Goal: Entertainment & Leisure: Browse casually

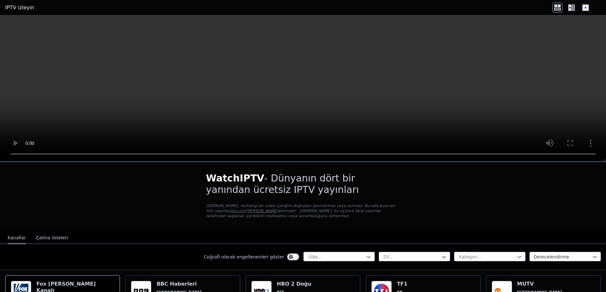
scroll to position [64, 0]
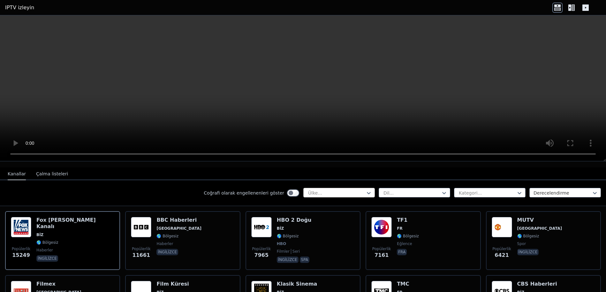
click at [346, 192] on div at bounding box center [336, 192] width 58 height 6
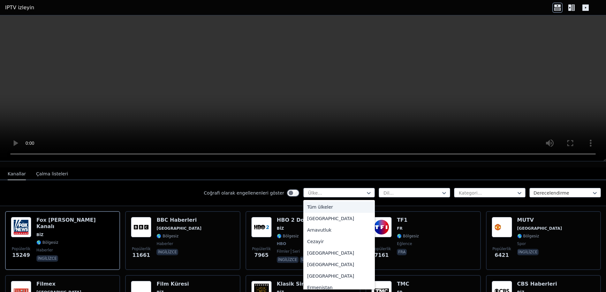
click at [172, 189] on div "Coğrafi olarak engellenenleri göster 206 sonuç mevcut. Seçenekleri seçmek için …" at bounding box center [303, 193] width 606 height 26
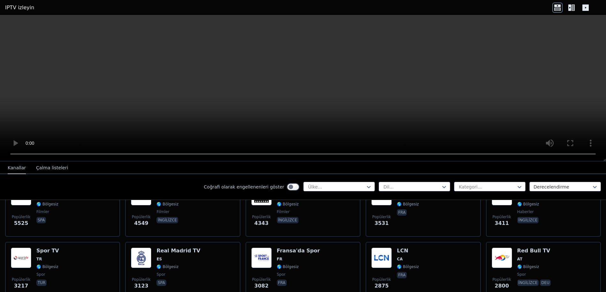
scroll to position [191, 0]
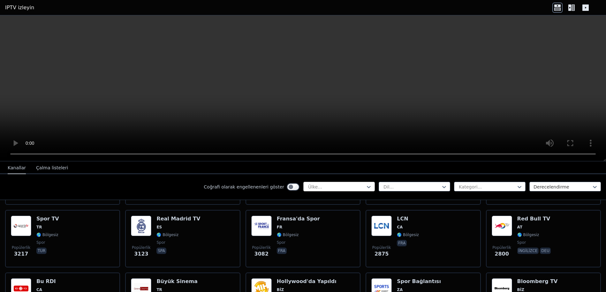
click at [332, 183] on div at bounding box center [336, 186] width 58 height 6
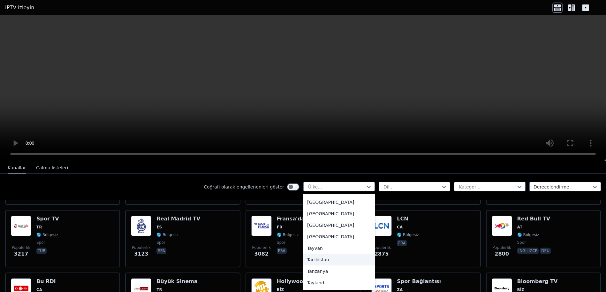
scroll to position [2137, 0]
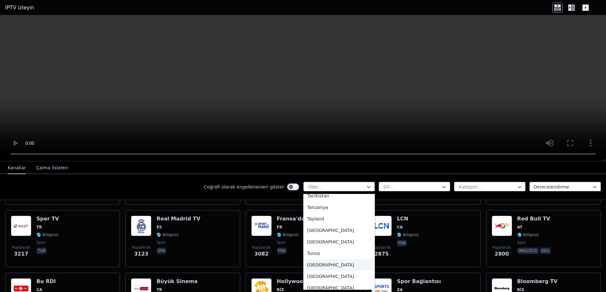
click at [322, 259] on div "[GEOGRAPHIC_DATA]" at bounding box center [338, 264] width 71 height 11
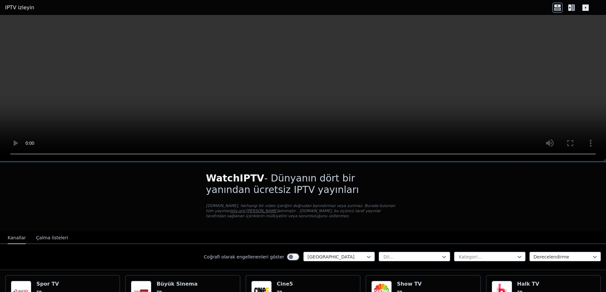
scroll to position [128, 0]
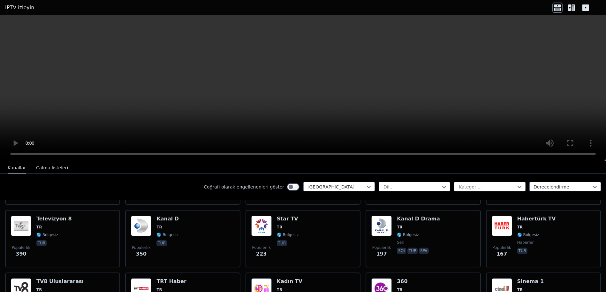
click at [474, 187] on div at bounding box center [487, 186] width 58 height 6
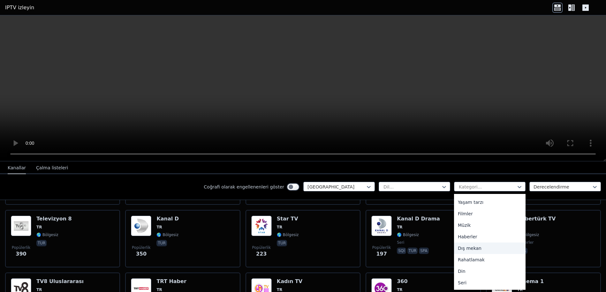
scroll to position [191, 0]
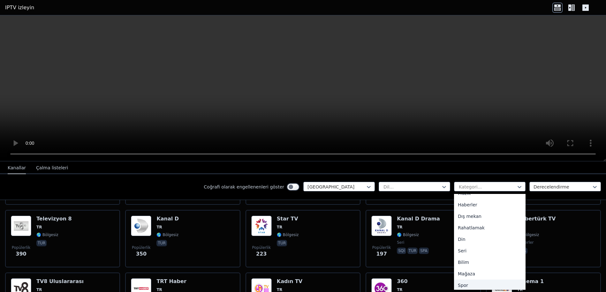
click at [467, 282] on div "Spor" at bounding box center [489, 284] width 71 height 11
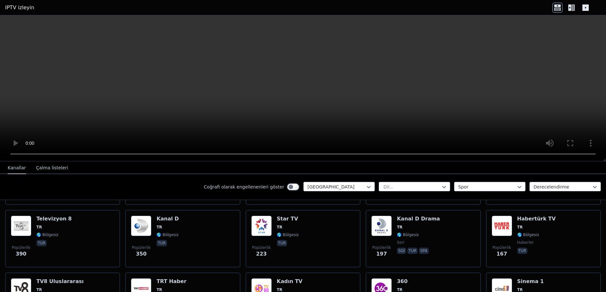
scroll to position [67, 0]
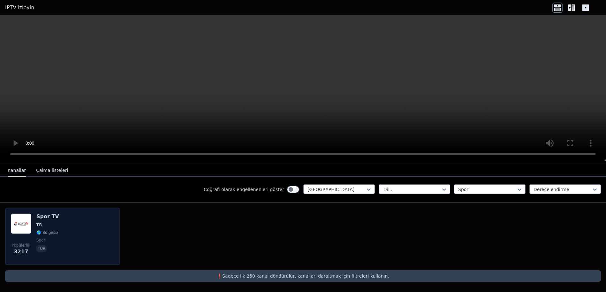
click at [47, 224] on span "TR" at bounding box center [47, 224] width 23 height 5
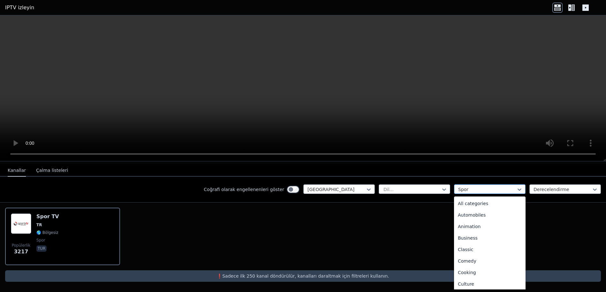
click at [469, 187] on div at bounding box center [487, 189] width 58 height 6
click at [483, 201] on font "Tüm kategoriler" at bounding box center [474, 203] width 35 height 5
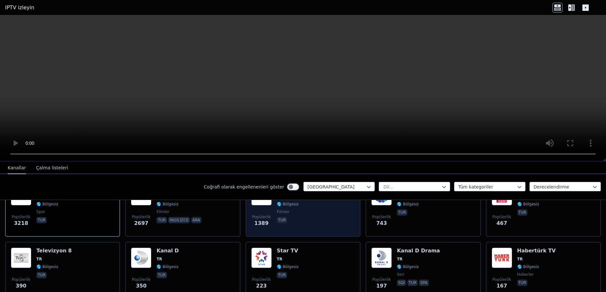
scroll to position [64, 0]
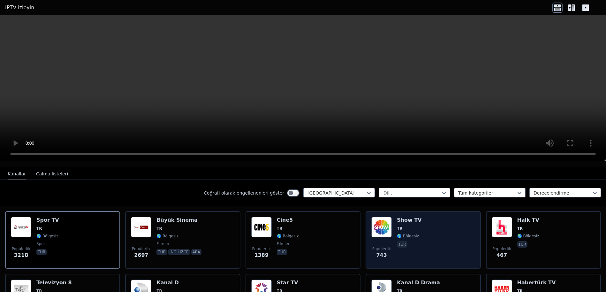
click at [414, 231] on div "Popülerlik 743 Show TV TR 🌎 Bölgesiz tur" at bounding box center [422, 240] width 103 height 46
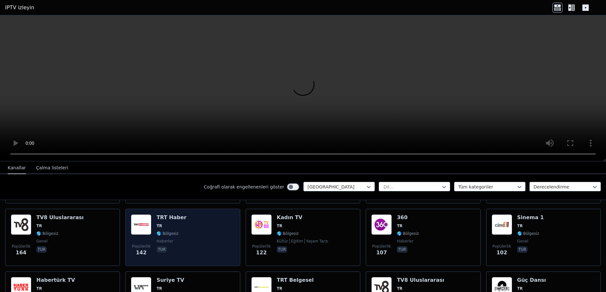
scroll to position [223, 0]
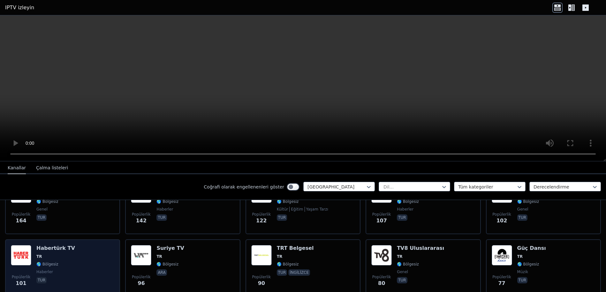
click at [60, 255] on span "TR" at bounding box center [55, 256] width 39 height 5
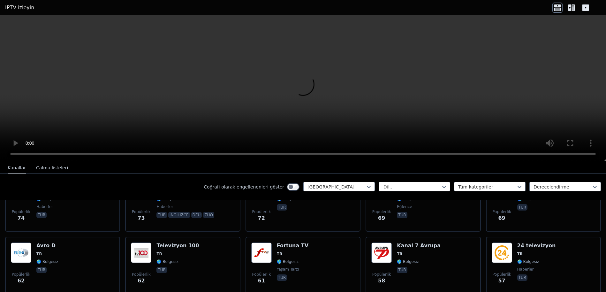
scroll to position [383, 0]
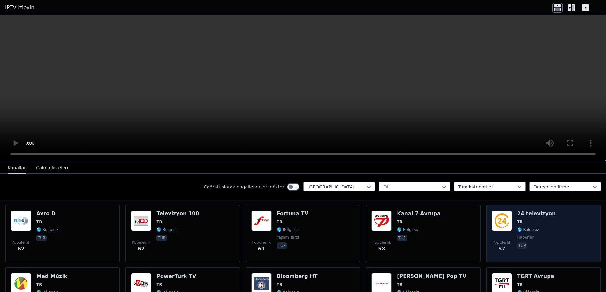
click at [512, 227] on div "Popülerlik 57 24 televizyon TR 🌎 Bölgesiz haberler tur" at bounding box center [542, 233] width 103 height 46
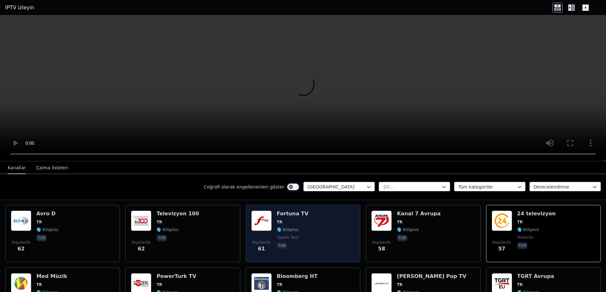
scroll to position [287, 0]
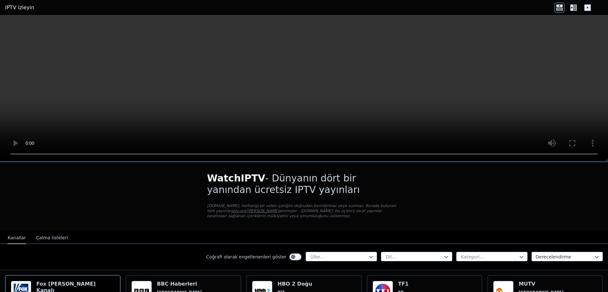
click at [573, 7] on icon at bounding box center [571, 7] width 3 height 6
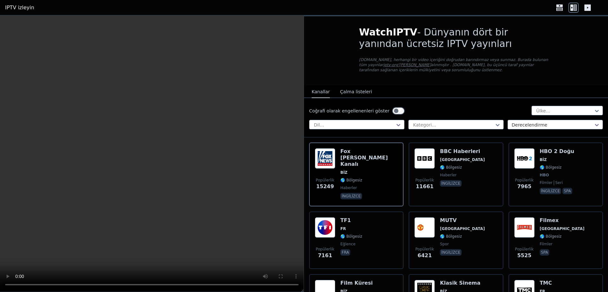
click at [563, 6] on icon at bounding box center [559, 8] width 10 height 10
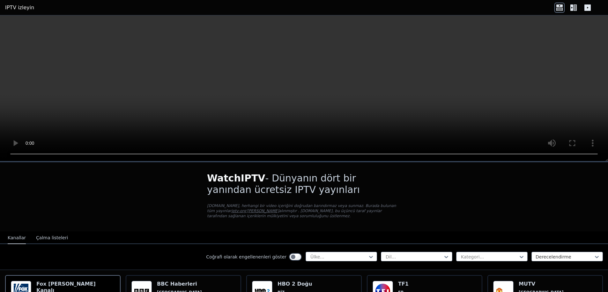
click at [575, 4] on icon at bounding box center [573, 8] width 10 height 10
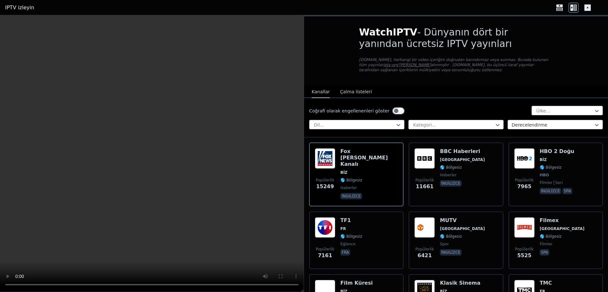
click at [19, 6] on font "IPTV izleyin" at bounding box center [19, 7] width 29 height 6
click at [13, 6] on font "IPTV izleyin" at bounding box center [19, 7] width 29 height 6
click at [588, 7] on icon at bounding box center [587, 7] width 6 height 6
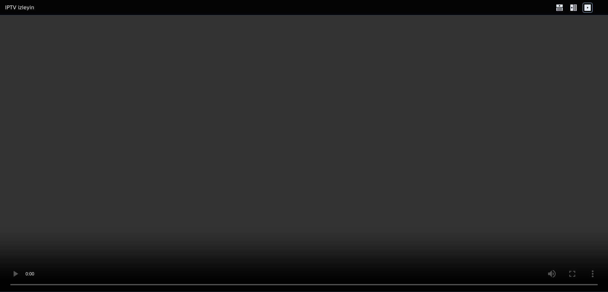
click at [588, 7] on icon at bounding box center [587, 7] width 6 height 6
click at [574, 6] on icon at bounding box center [573, 8] width 10 height 10
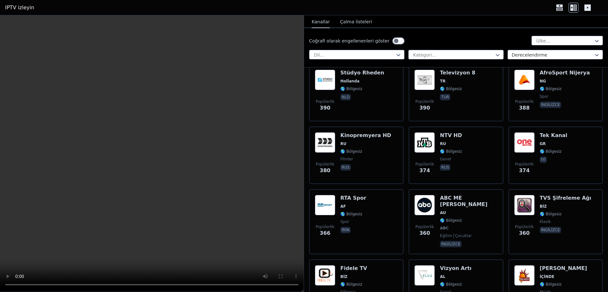
scroll to position [5187, 0]
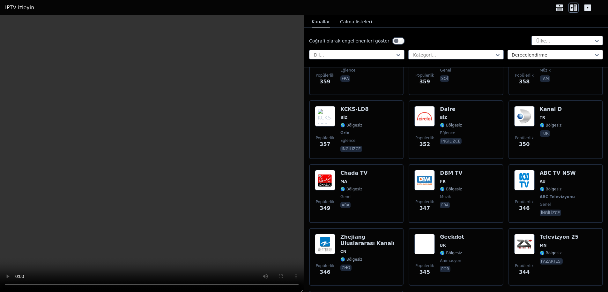
click at [535, 52] on div at bounding box center [553, 55] width 82 height 6
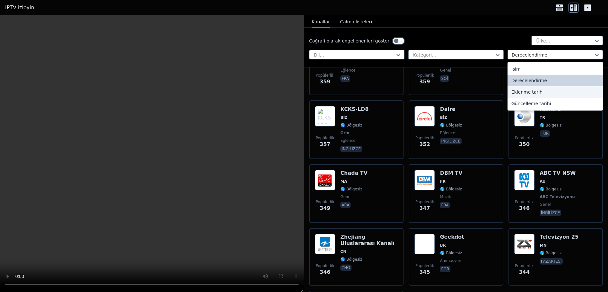
click at [533, 92] on font "Eklenme tarihi" at bounding box center [527, 91] width 33 height 5
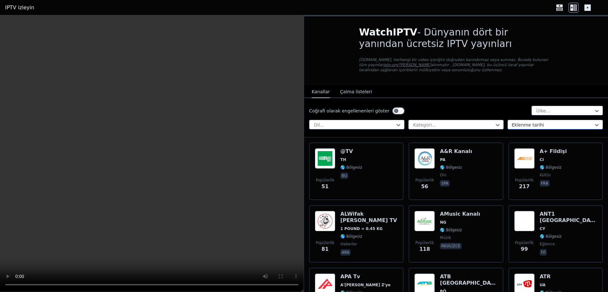
click at [534, 122] on div at bounding box center [553, 125] width 82 height 6
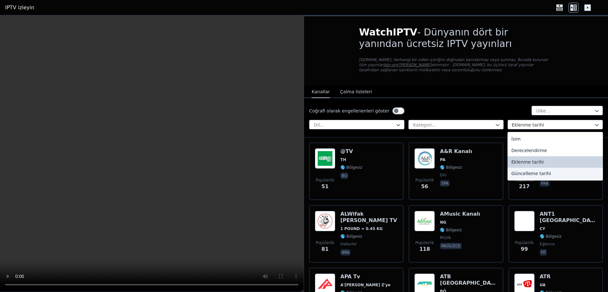
click at [530, 174] on font "Güncelleme tarihi" at bounding box center [531, 173] width 40 height 5
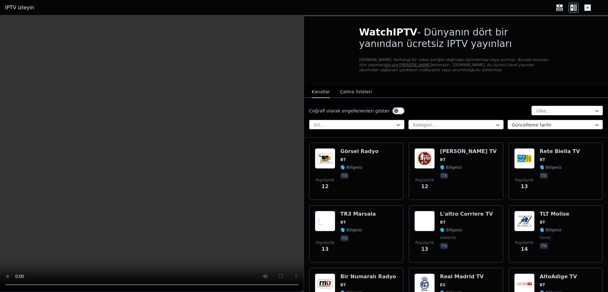
click at [557, 109] on div at bounding box center [565, 111] width 58 height 6
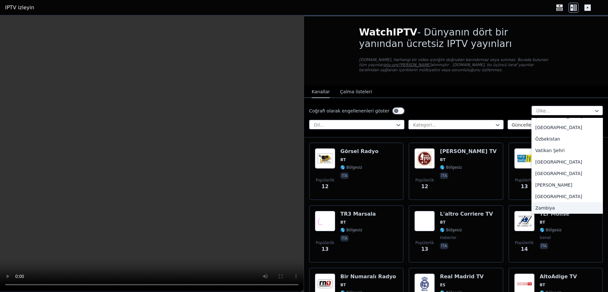
scroll to position [2247, 0]
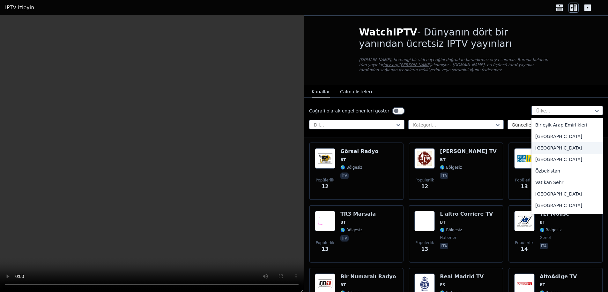
click at [560, 145] on font "[GEOGRAPHIC_DATA]" at bounding box center [558, 147] width 47 height 5
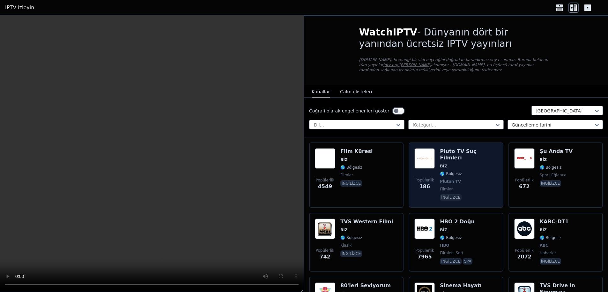
scroll to position [64, 0]
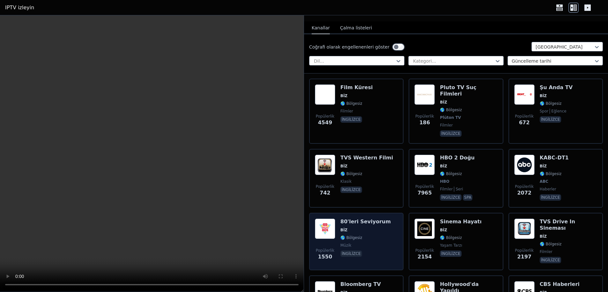
click at [369, 227] on span "BİZ" at bounding box center [365, 229] width 50 height 5
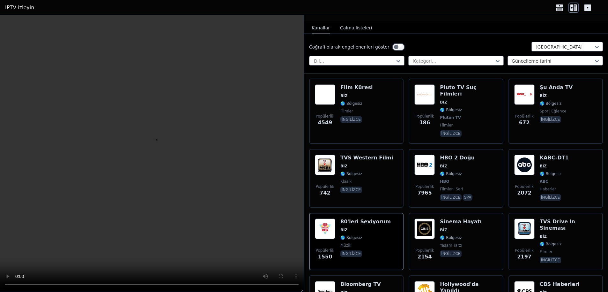
scroll to position [160, 0]
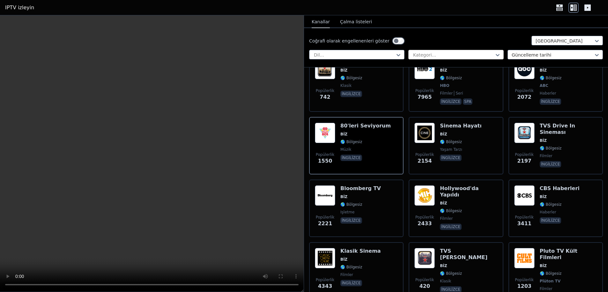
click at [421, 53] on div at bounding box center [453, 55] width 82 height 6
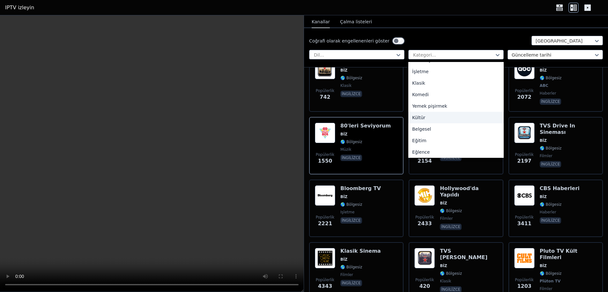
scroll to position [64, 0]
click at [426, 118] on div "Eğlence" at bounding box center [455, 119] width 95 height 11
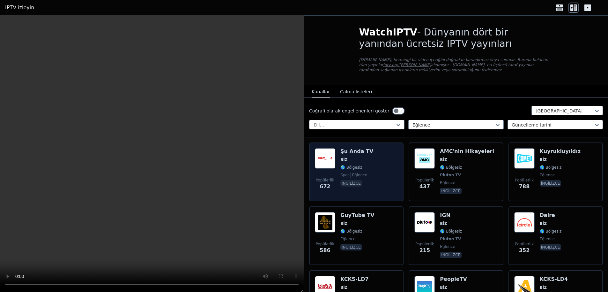
click at [365, 170] on div "Şu Anda TV BİZ 🌎 Bölgesiz spor eğlence ingilizce" at bounding box center [356, 171] width 33 height 47
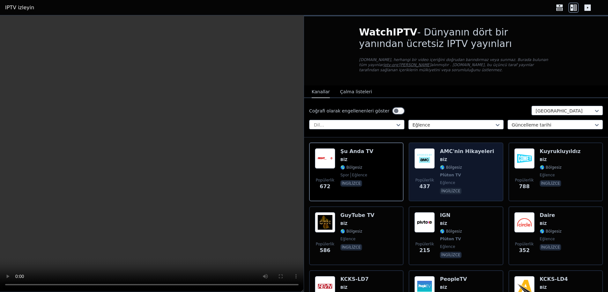
click at [460, 165] on span "🌎 Bölgesiz" at bounding box center [467, 167] width 54 height 5
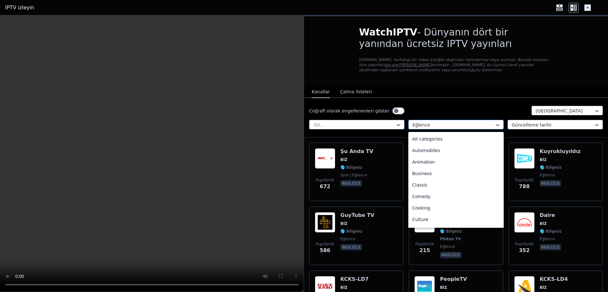
click at [438, 123] on div at bounding box center [453, 125] width 82 height 6
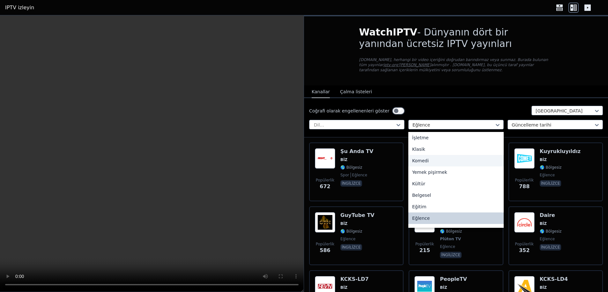
click at [418, 159] on font "Komedi" at bounding box center [420, 160] width 17 height 5
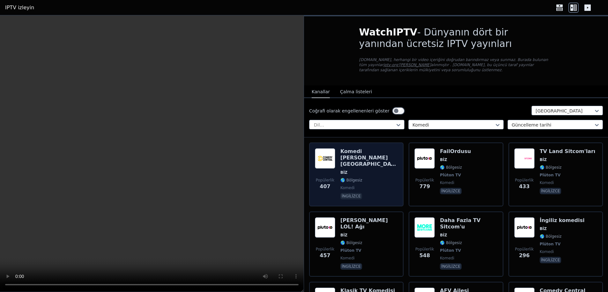
click at [375, 185] on span "komedi" at bounding box center [368, 187] width 57 height 5
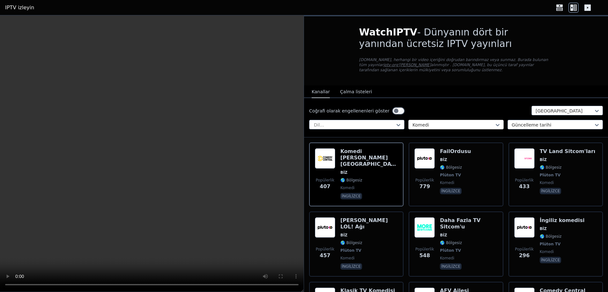
click at [427, 123] on div at bounding box center [453, 125] width 82 height 6
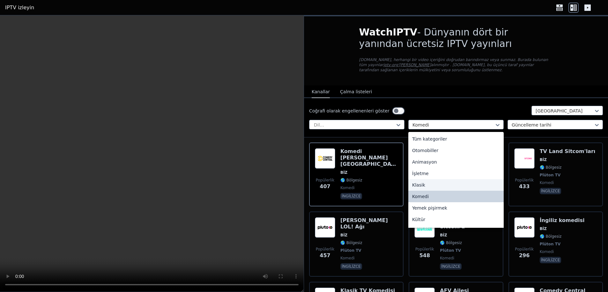
scroll to position [64, 0]
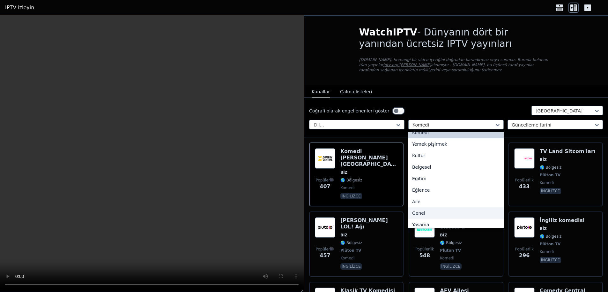
click at [422, 213] on div "Genel" at bounding box center [455, 212] width 95 height 11
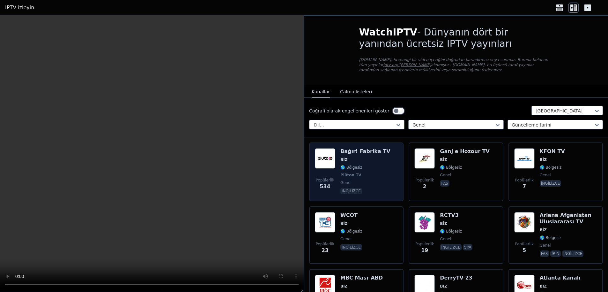
click at [374, 167] on span "🌎 Bölgesiz" at bounding box center [365, 167] width 50 height 5
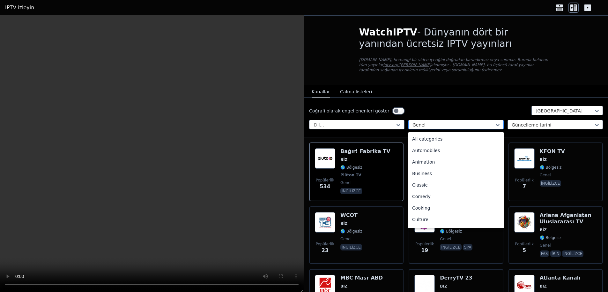
click at [425, 124] on div at bounding box center [453, 125] width 82 height 6
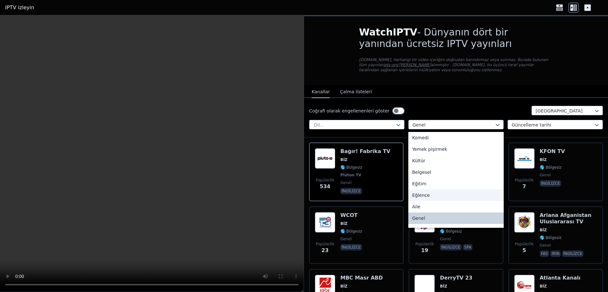
scroll to position [123, 0]
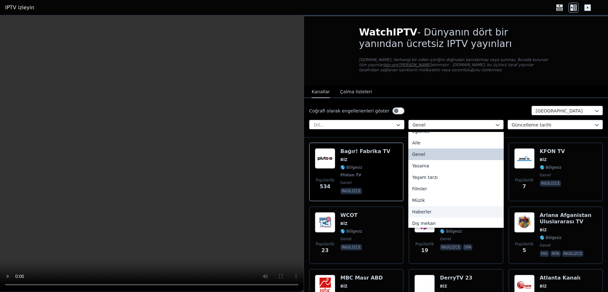
click at [428, 212] on div "Haberler" at bounding box center [455, 211] width 95 height 11
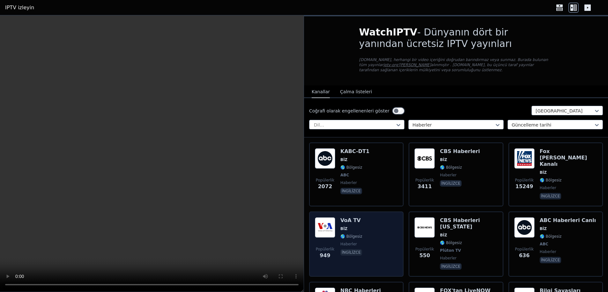
scroll to position [32, 0]
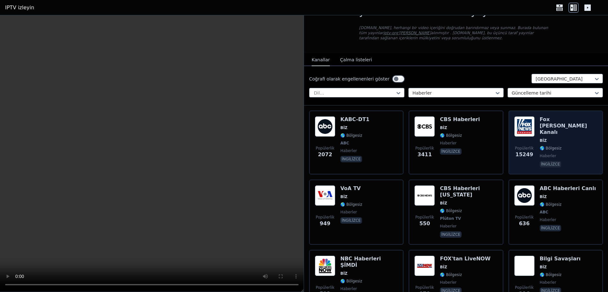
click at [551, 123] on div "Fox Haber Kanalı BİZ 🌎 Bölgesiz haberler ingilizce" at bounding box center [568, 142] width 57 height 52
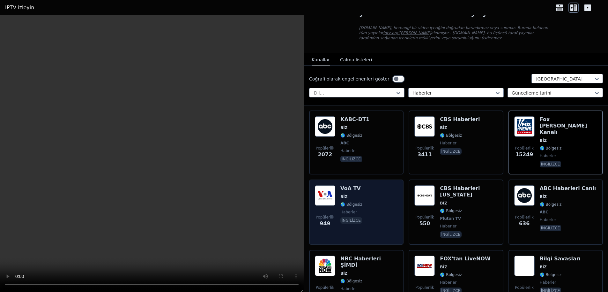
click at [354, 202] on font "🌎 Bölgesiz" at bounding box center [351, 204] width 22 height 4
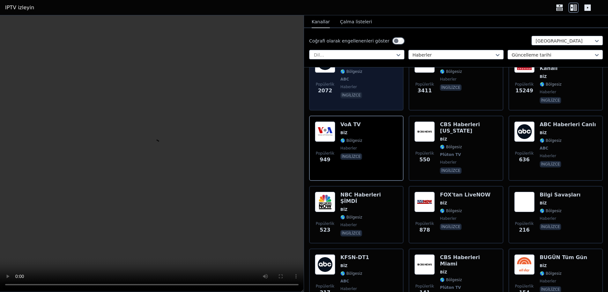
scroll to position [0, 0]
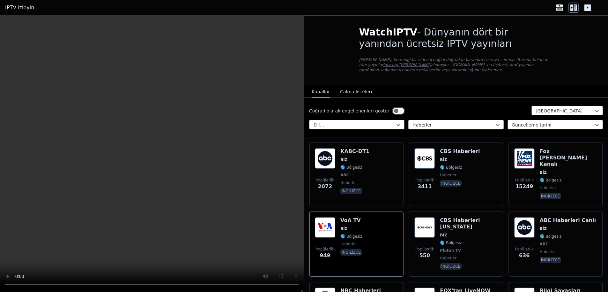
click at [439, 122] on div at bounding box center [453, 125] width 82 height 6
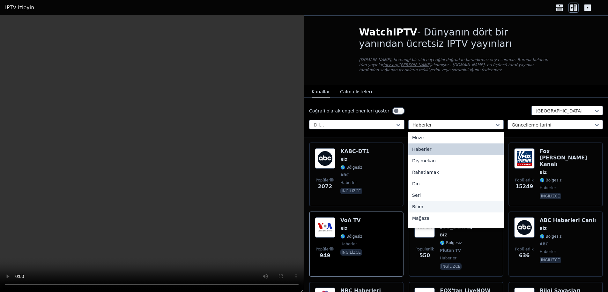
scroll to position [153, 0]
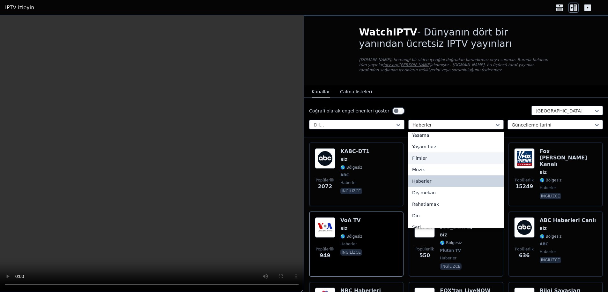
click at [420, 157] on font "Filmler" at bounding box center [419, 157] width 15 height 5
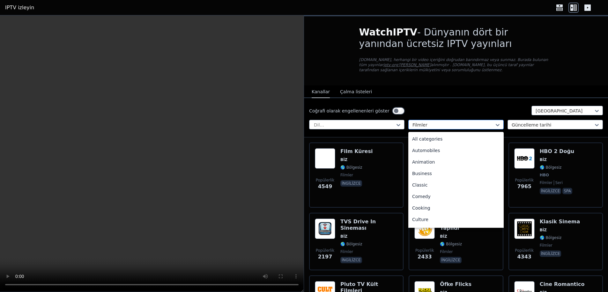
click at [433, 124] on div at bounding box center [453, 125] width 82 height 6
click at [430, 161] on font "Animasyon" at bounding box center [424, 161] width 25 height 5
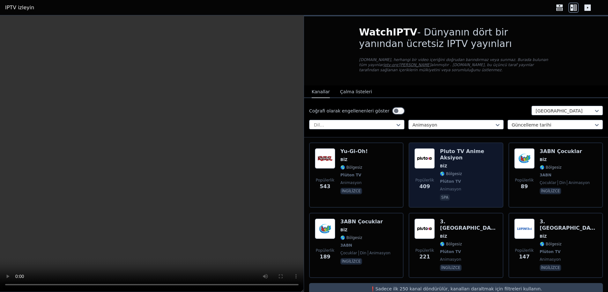
click at [451, 164] on div "Pluto TV Anime Aksiyon BİZ 🌎 Bölgesiz Plüton TV animasyon spa" at bounding box center [468, 175] width 57 height 54
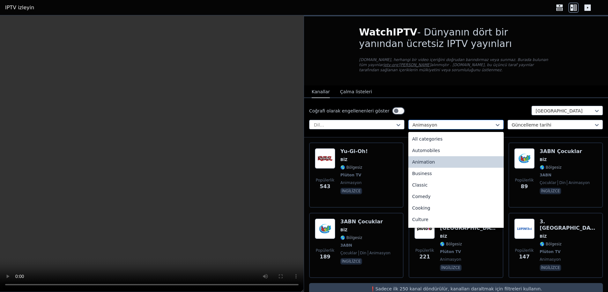
click at [443, 122] on div at bounding box center [453, 125] width 82 height 6
click at [430, 149] on font "Otomobiller" at bounding box center [425, 150] width 26 height 5
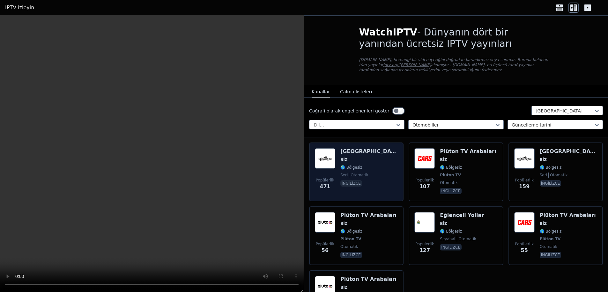
click at [366, 176] on span "seri otomatik" at bounding box center [368, 174] width 57 height 5
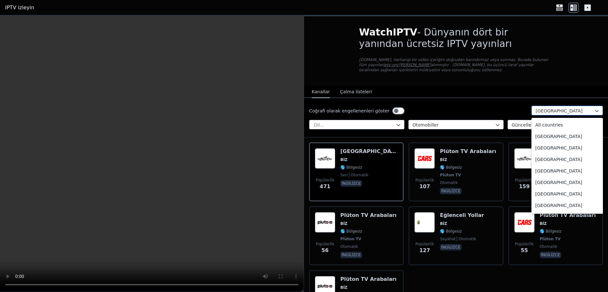
click at [546, 108] on div at bounding box center [565, 111] width 58 height 6
click at [541, 145] on font "[GEOGRAPHIC_DATA]" at bounding box center [558, 147] width 47 height 5
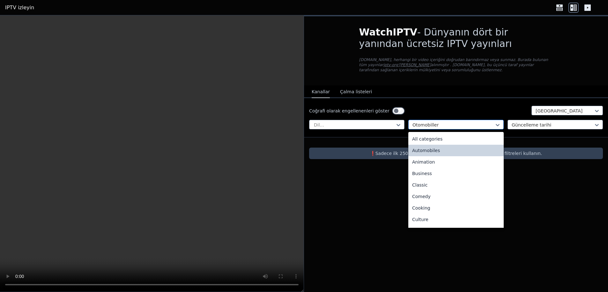
click at [445, 123] on div at bounding box center [453, 125] width 82 height 6
click at [433, 139] on font "Tüm kategoriler" at bounding box center [429, 138] width 35 height 5
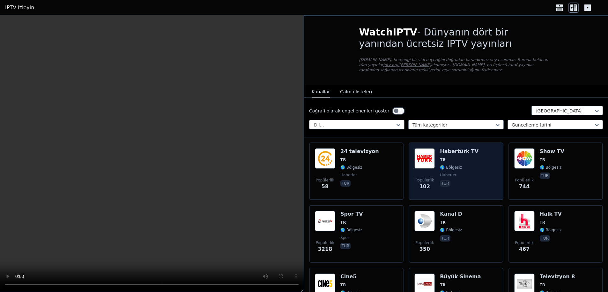
click at [461, 160] on span "TR" at bounding box center [459, 159] width 39 height 5
